Goal: Information Seeking & Learning: Learn about a topic

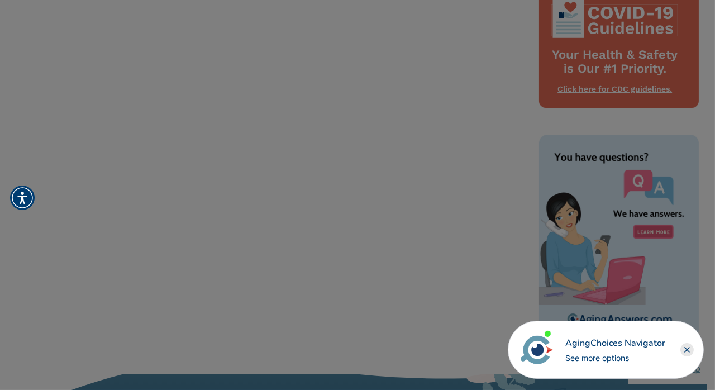
scroll to position [457, 0]
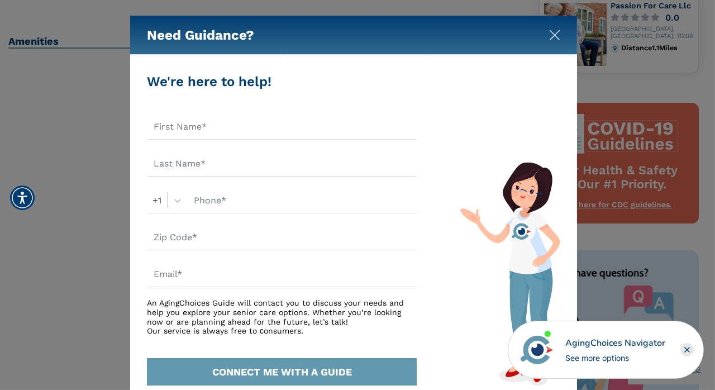
click at [552, 36] on img "Close" at bounding box center [554, 35] width 11 height 11
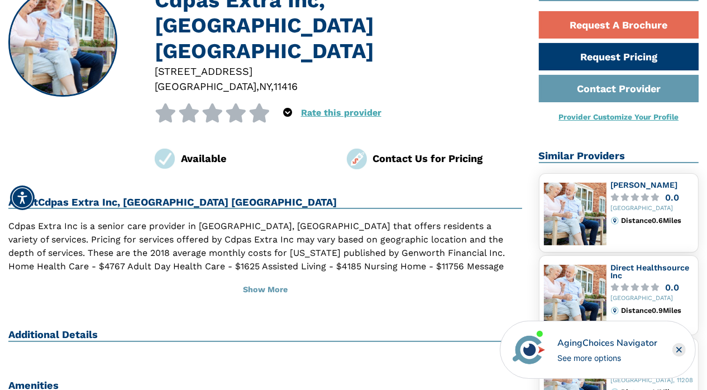
scroll to position [0, 0]
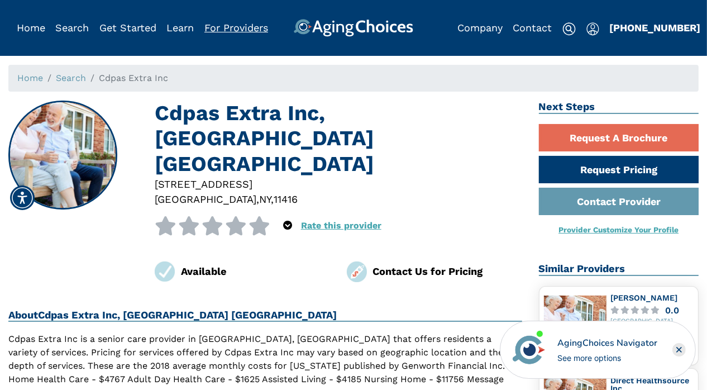
click at [224, 25] on link "For Providers" at bounding box center [236, 28] width 64 height 12
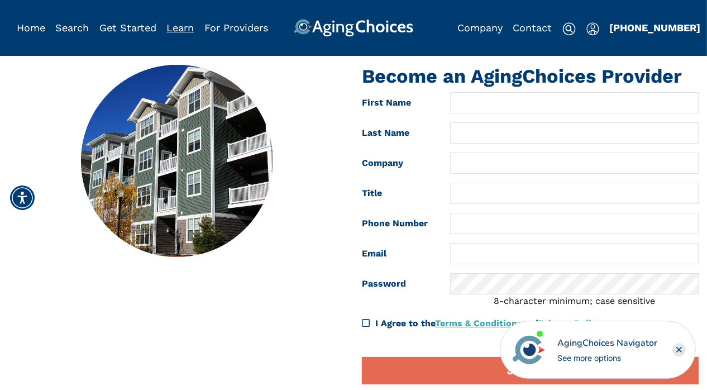
click at [186, 31] on link "Learn" at bounding box center [180, 28] width 27 height 12
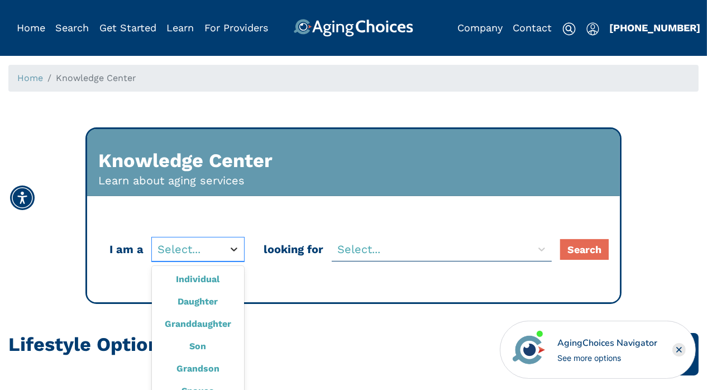
scroll to position [47, 0]
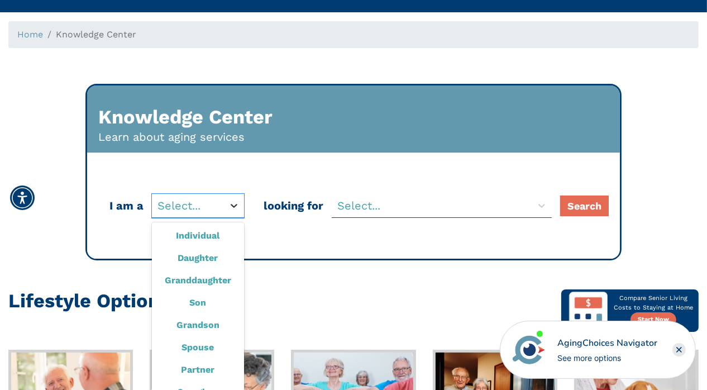
click at [234, 218] on div "option Individual focused, 1 of 10. 10 results available. Use Up and Down to ch…" at bounding box center [198, 206] width 92 height 24
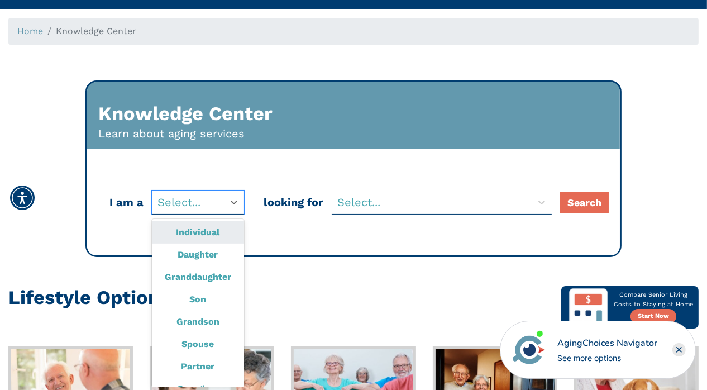
click at [229, 231] on div "Individual" at bounding box center [198, 232] width 92 height 22
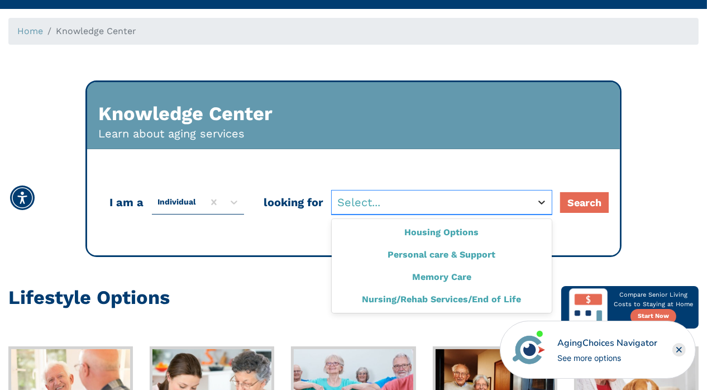
click at [548, 198] on div at bounding box center [542, 202] width 20 height 20
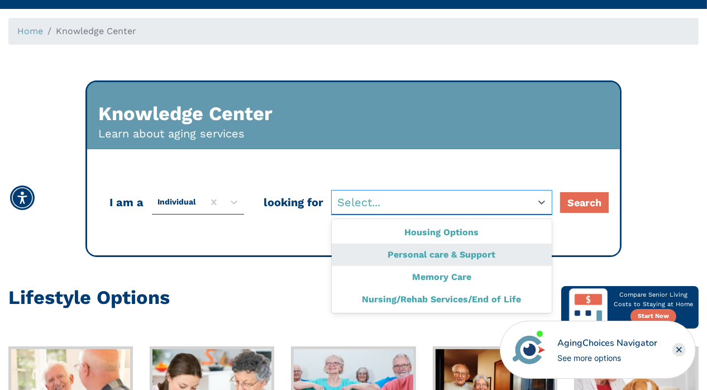
click at [375, 252] on div "Personal care & Support" at bounding box center [442, 254] width 220 height 22
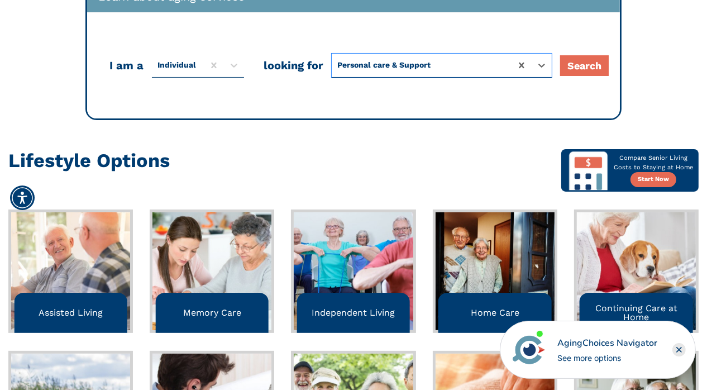
scroll to position [0, 0]
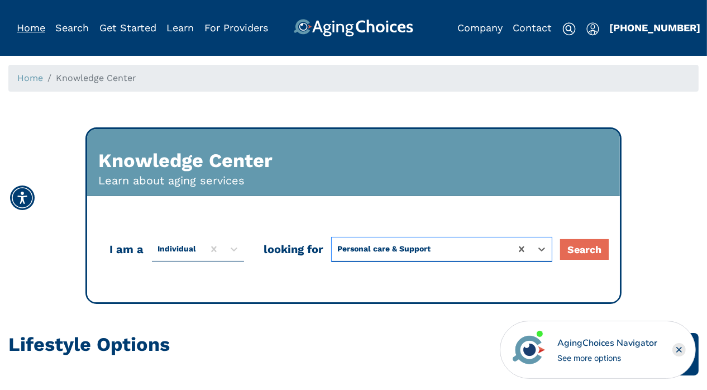
click at [37, 32] on link "Home" at bounding box center [31, 28] width 28 height 12
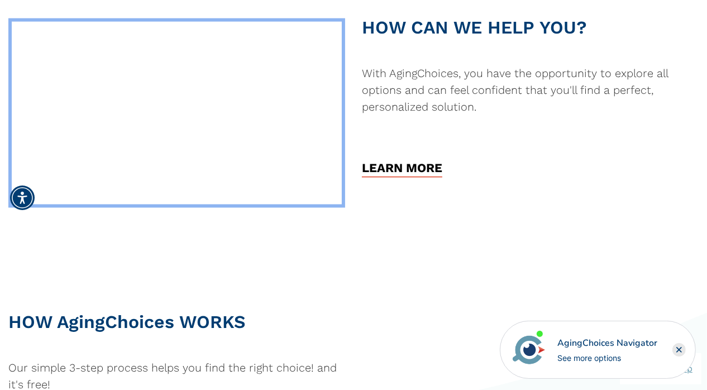
scroll to position [1675, 0]
